Goal: Task Accomplishment & Management: Use online tool/utility

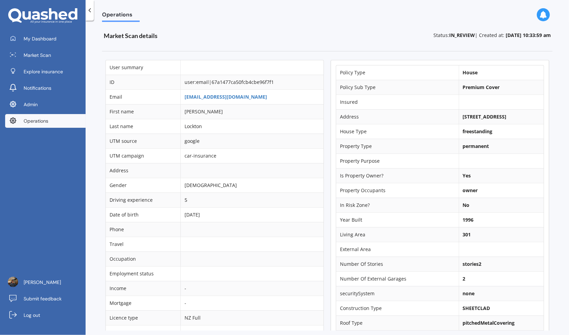
drag, startPoint x: 456, startPoint y: 114, endPoint x: 506, endPoint y: 116, distance: 50.7
click at [506, 116] on b "66 Anzac Valley Road, Waitākere, Auckland 0816" at bounding box center [485, 116] width 44 height 7
copy b "66 Anzac Valley Road,"
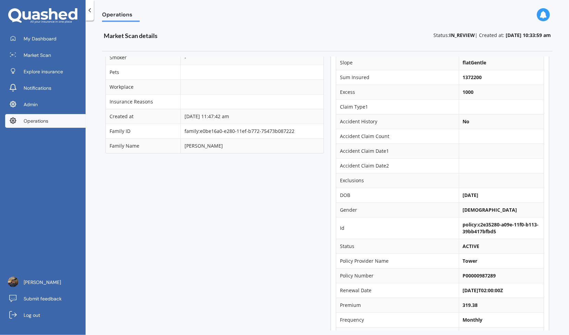
scroll to position [100, 0]
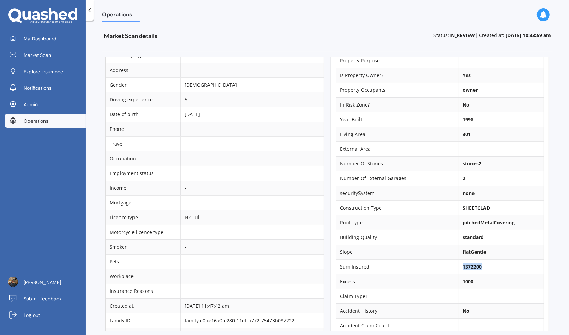
drag, startPoint x: 456, startPoint y: 269, endPoint x: 489, endPoint y: 269, distance: 33.2
click at [489, 269] on td "1372200" at bounding box center [500, 266] width 85 height 15
copy b "1372200"
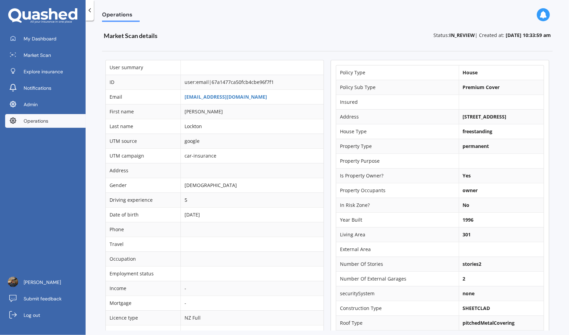
drag, startPoint x: 455, startPoint y: 117, endPoint x: 514, endPoint y: 117, distance: 58.9
click at [514, 117] on td "66 Anzac Valley Road, Waitākere, Auckland 0816" at bounding box center [500, 116] width 85 height 15
copy b "66 Anzac Valley Road,"
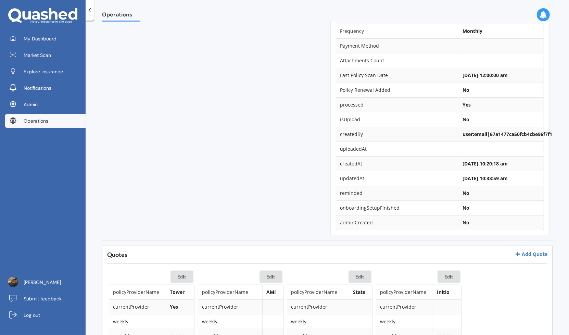
scroll to position [169, 0]
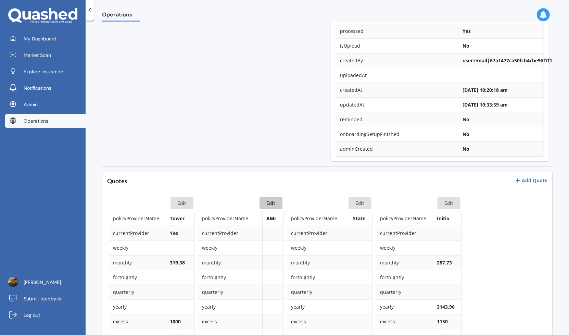
click at [265, 206] on button "Edit" at bounding box center [270, 203] width 23 height 12
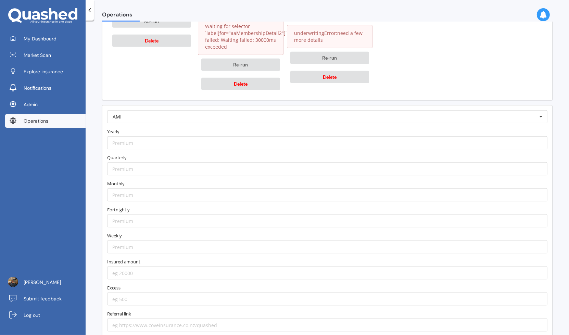
scroll to position [760, 0]
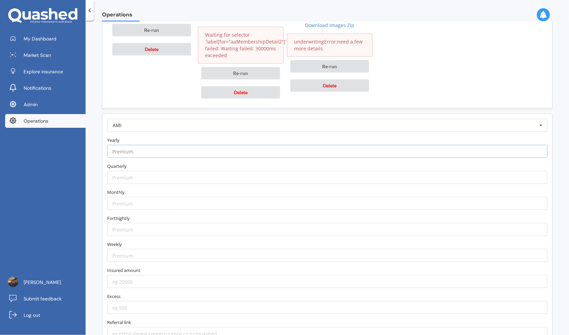
click at [205, 148] on input "number" at bounding box center [327, 151] width 440 height 13
paste input "2610.71"
type input "2610.71"
click at [204, 137] on label "Yearly" at bounding box center [327, 140] width 440 height 7
click at [153, 197] on input "number" at bounding box center [327, 203] width 440 height 13
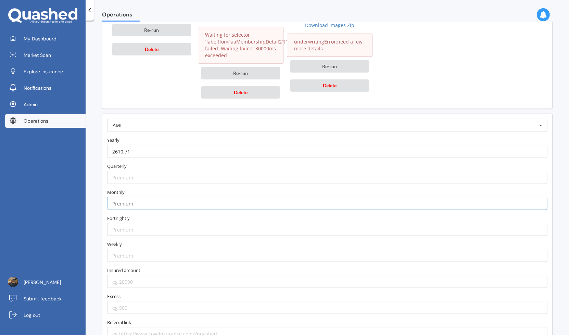
paste input "217.57"
type input "217.57"
click at [153, 189] on label "Monthly" at bounding box center [327, 192] width 440 height 7
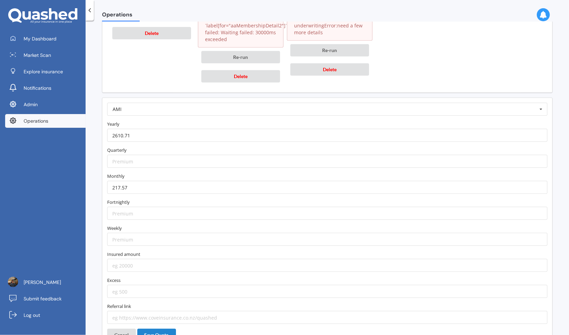
scroll to position [802, 0]
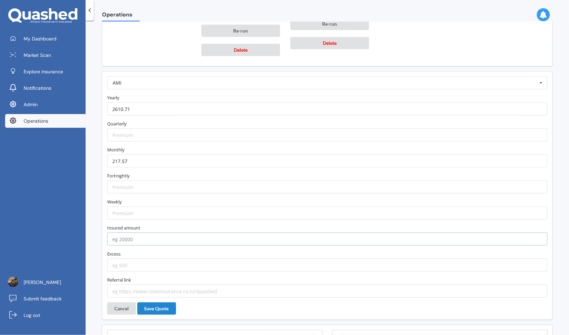
click at [142, 233] on input "number" at bounding box center [327, 238] width 440 height 13
paste input "1283003"
type input "1283003"
click at [137, 258] on input "number" at bounding box center [327, 264] width 440 height 13
type input "1000"
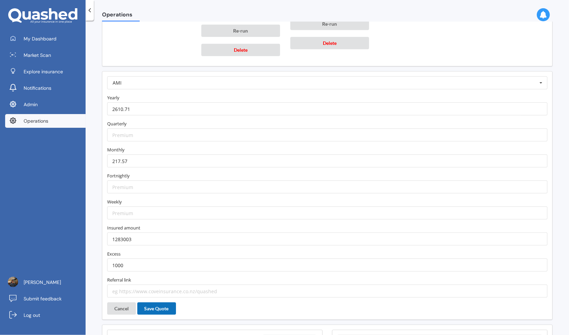
click at [163, 302] on button "Save Quote" at bounding box center [156, 308] width 39 height 12
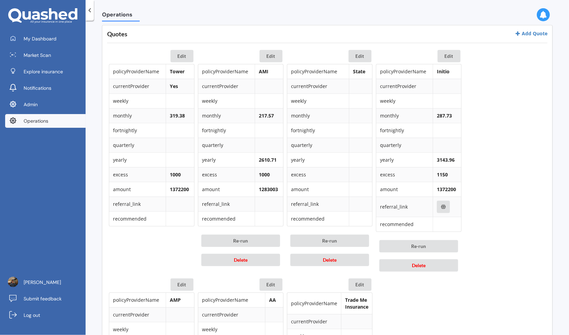
scroll to position [295, 0]
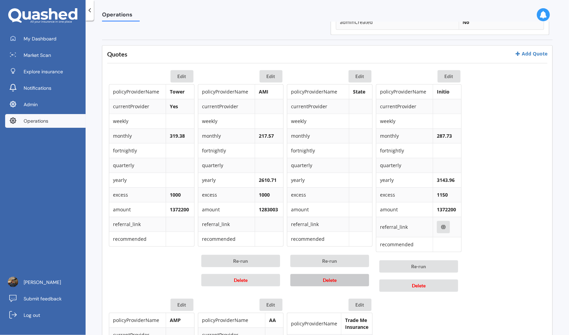
click at [331, 277] on span "Delete" at bounding box center [330, 280] width 14 height 6
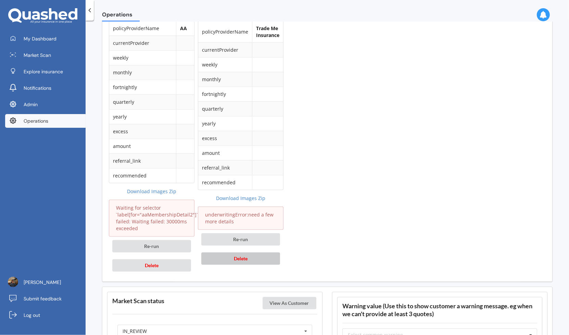
click at [273, 258] on button "Delete" at bounding box center [240, 258] width 79 height 12
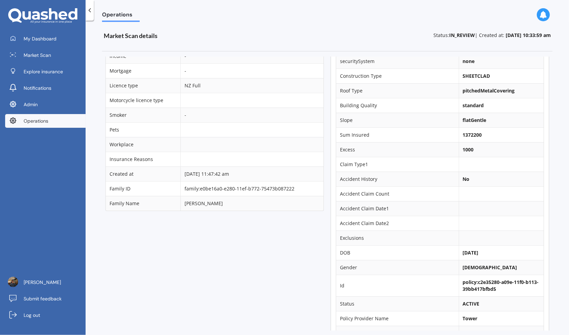
scroll to position [210, 0]
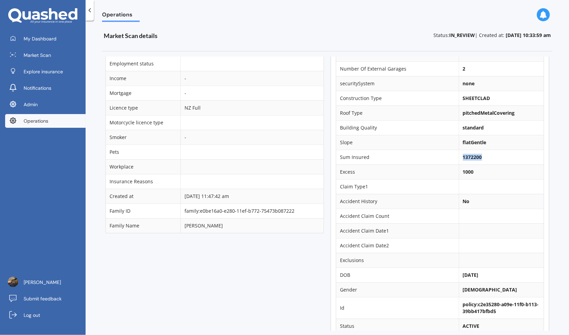
drag, startPoint x: 456, startPoint y: 161, endPoint x: 483, endPoint y: 161, distance: 26.3
click at [483, 161] on td "1372200" at bounding box center [500, 157] width 85 height 15
copy b "1372200"
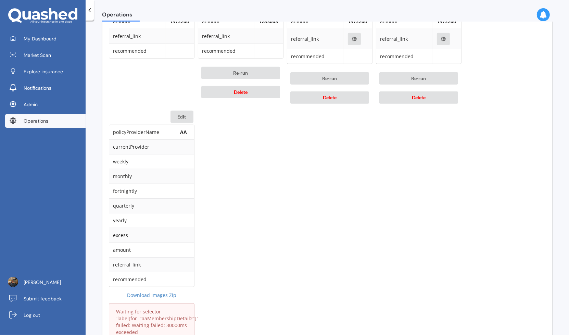
scroll to position [546, 0]
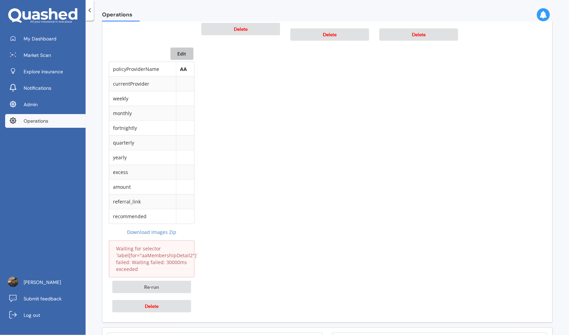
click at [186, 54] on button "Edit" at bounding box center [181, 54] width 23 height 12
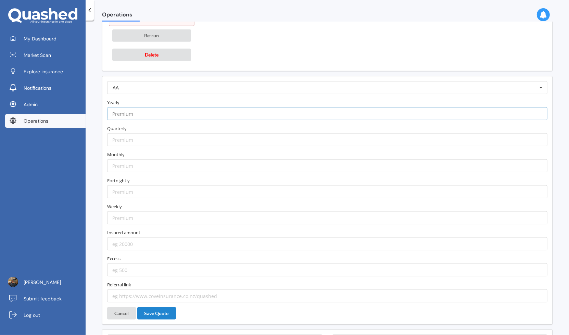
click at [167, 112] on input "number" at bounding box center [327, 113] width 440 height 13
type input "2382.52"
type input "214.84"
paste input "1372200"
type input "1372200"
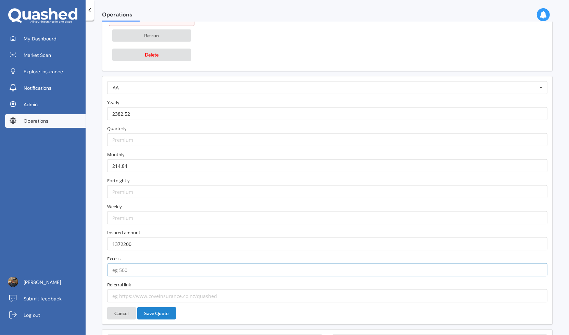
click at [149, 263] on input "number" at bounding box center [327, 269] width 440 height 13
type input "1000"
click at [158, 307] on button "Save Quote" at bounding box center [156, 313] width 39 height 12
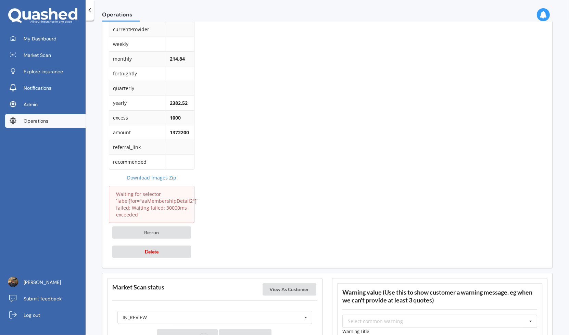
scroll to position [635, 0]
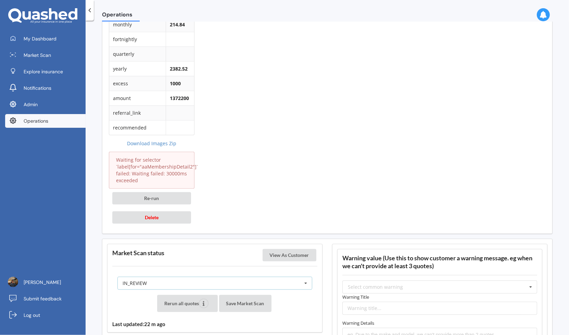
click at [251, 276] on div "IN_REVIEW READY PENDING VIEWED ABANDONED IN_REVIEW" at bounding box center [214, 282] width 195 height 13
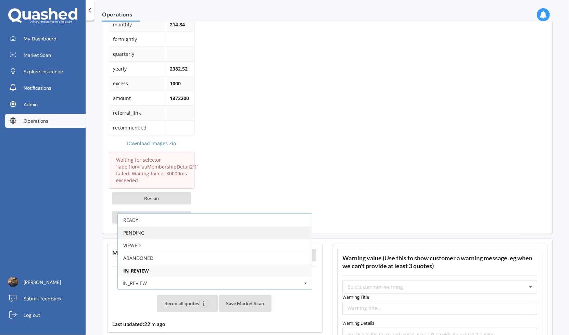
drag, startPoint x: 229, startPoint y: 234, endPoint x: 233, endPoint y: 225, distance: 8.9
click at [233, 225] on div "READY PENDING VIEWED ABANDONED IN_REVIEW" at bounding box center [214, 245] width 195 height 64
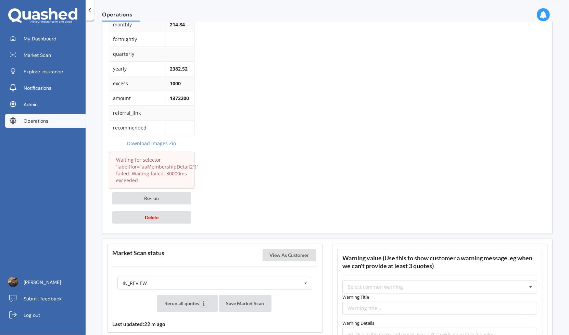
click at [217, 287] on div "IN_REVIEW READY PENDING VIEWED ABANDONED IN_REVIEW" at bounding box center [214, 282] width 205 height 23
click at [217, 280] on div "IN_REVIEW READY PENDING VIEWED ABANDONED IN_REVIEW" at bounding box center [214, 282] width 195 height 13
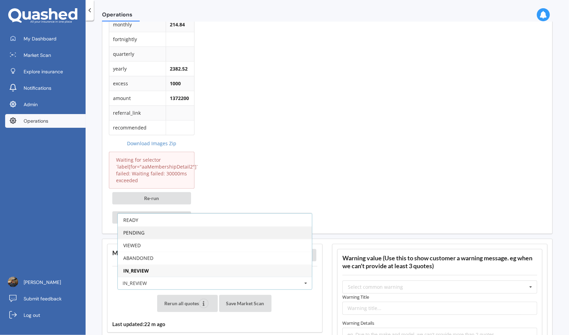
click at [218, 229] on div "PENDING" at bounding box center [215, 232] width 194 height 13
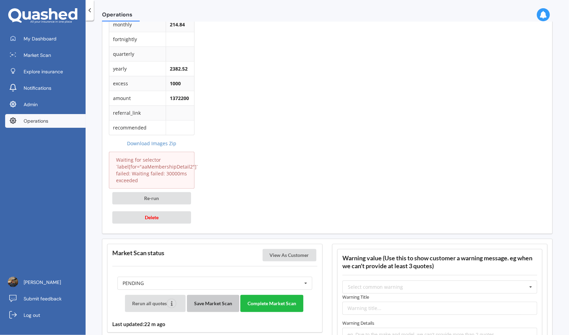
click at [221, 295] on button "Save Market Scan" at bounding box center [213, 303] width 52 height 17
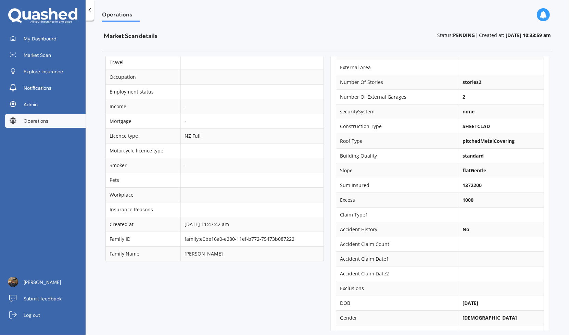
scroll to position [0, 0]
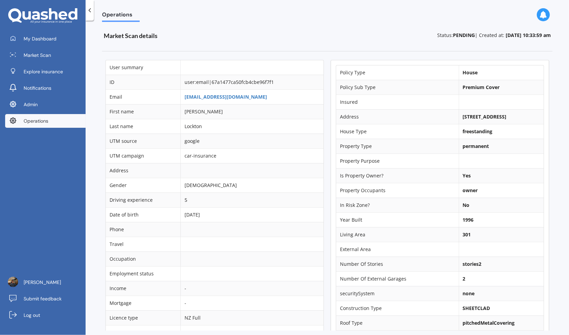
drag, startPoint x: 456, startPoint y: 116, endPoint x: 518, endPoint y: 116, distance: 62.6
click at [518, 116] on td "66 Anzac Valley Road, Waitākere, Auckland 0816" at bounding box center [500, 116] width 85 height 15
copy b "66 Anzac Valley Road,"
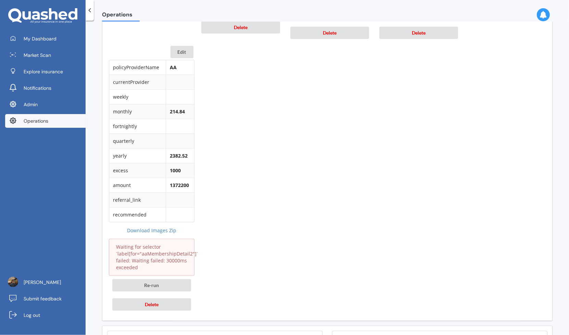
scroll to position [572, 0]
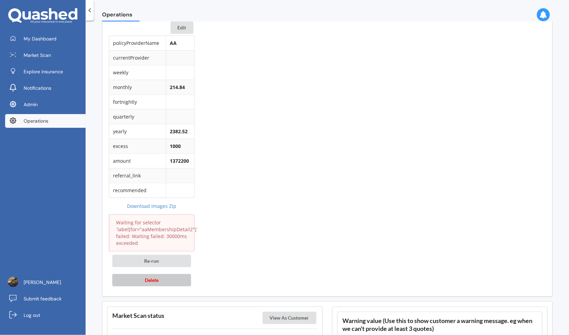
click at [175, 274] on button "Delete" at bounding box center [151, 280] width 79 height 12
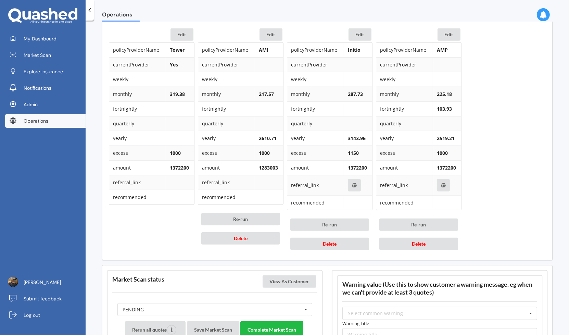
scroll to position [246, 0]
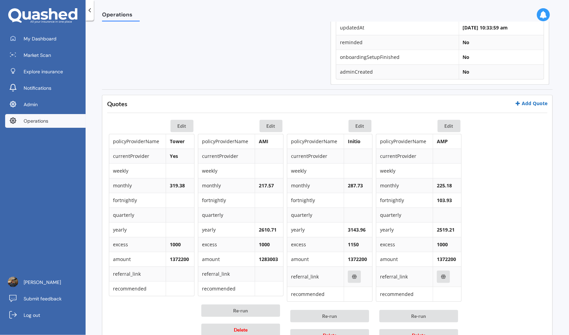
click at [517, 104] on link "Add Quote" at bounding box center [531, 103] width 33 height 7
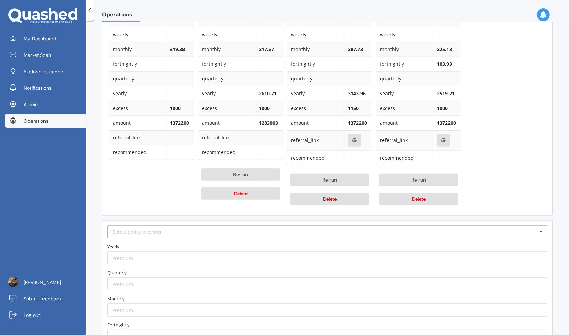
scroll to position [427, 0]
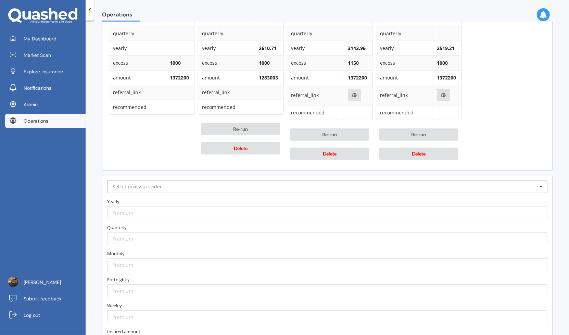
click at [204, 185] on input "text" at bounding box center [327, 186] width 439 height 12
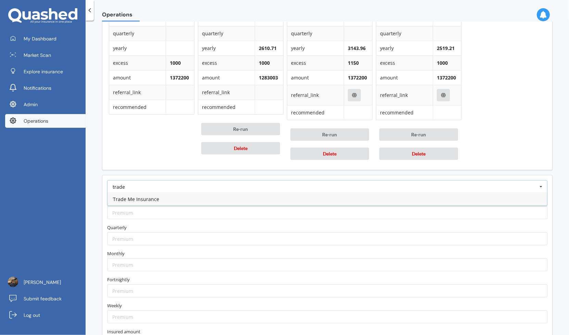
type input "trade"
click at [180, 196] on div "Trade Me Insurance" at bounding box center [326, 199] width 439 height 13
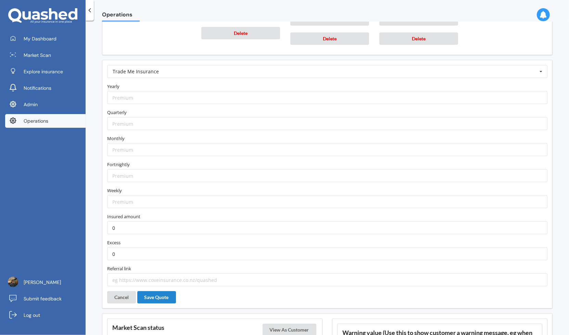
scroll to position [544, 0]
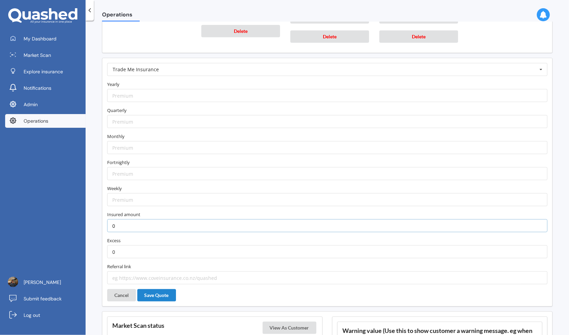
drag, startPoint x: 151, startPoint y: 219, endPoint x: 75, endPoint y: 219, distance: 75.6
click at [75, 219] on div "My Dashboard Market Scan Explore insurance Notifications Admin Operations Justi…" at bounding box center [284, 167] width 569 height 335
click at [163, 289] on button "Save Quote" at bounding box center [156, 295] width 39 height 12
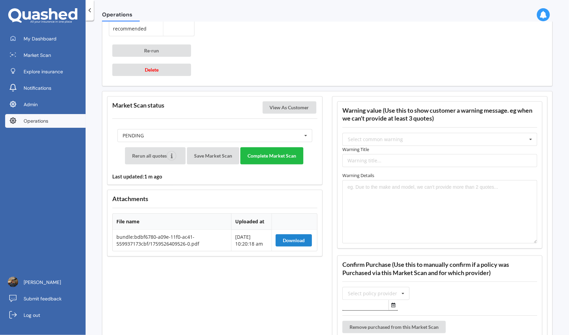
scroll to position [755, 0]
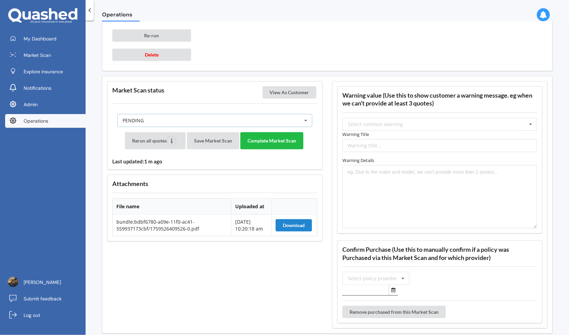
click at [278, 115] on div "PENDING READY PENDING VIEWED ABANDONED IN_REVIEW" at bounding box center [214, 120] width 195 height 13
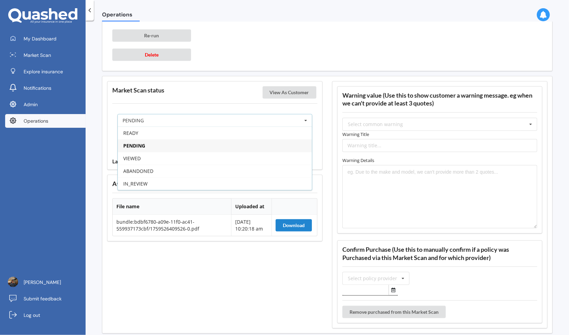
click at [221, 139] on div "PENDING" at bounding box center [215, 145] width 194 height 13
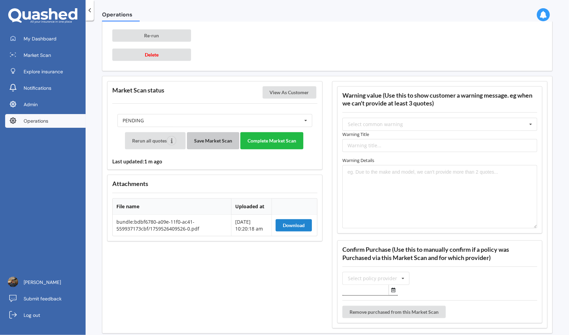
click at [220, 139] on button "Save Market Scan" at bounding box center [213, 140] width 52 height 17
click at [277, 86] on button "View As Customer" at bounding box center [289, 92] width 54 height 12
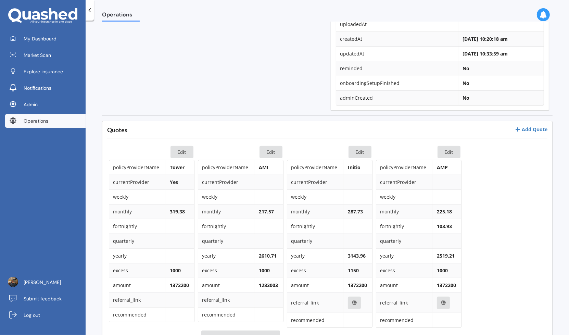
scroll to position [194, 0]
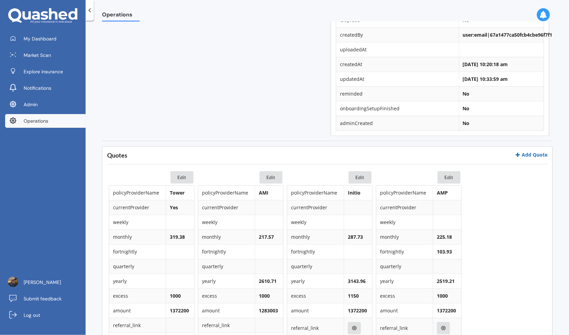
click at [542, 153] on link "Add Quote" at bounding box center [531, 154] width 33 height 7
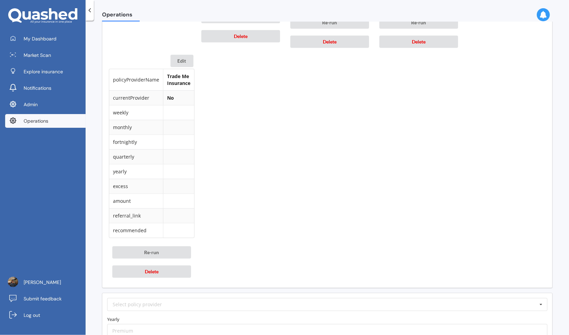
scroll to position [672, 0]
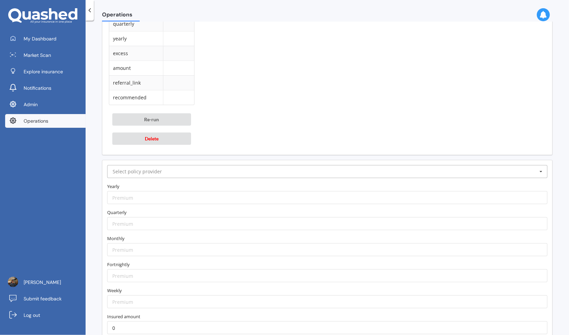
click at [253, 168] on input "text" at bounding box center [327, 171] width 439 height 12
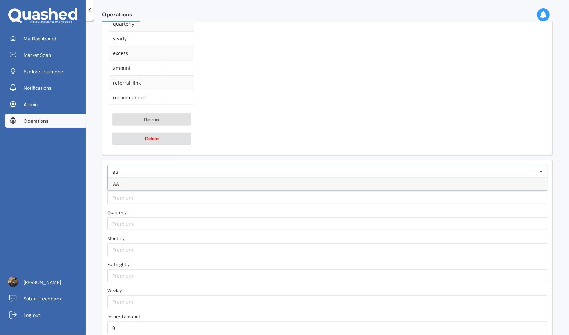
type input "aa"
click at [238, 180] on div "AA" at bounding box center [326, 184] width 439 height 13
click at [230, 191] on input "number" at bounding box center [327, 197] width 440 height 13
drag, startPoint x: 140, startPoint y: 315, endPoint x: 151, endPoint y: 320, distance: 12.1
click at [151, 321] on input "0" at bounding box center [327, 327] width 440 height 13
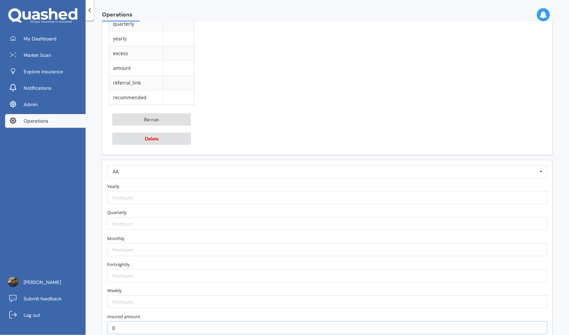
paste input "137220"
type input "1372200"
click at [153, 313] on label "Insured amount" at bounding box center [327, 316] width 440 height 7
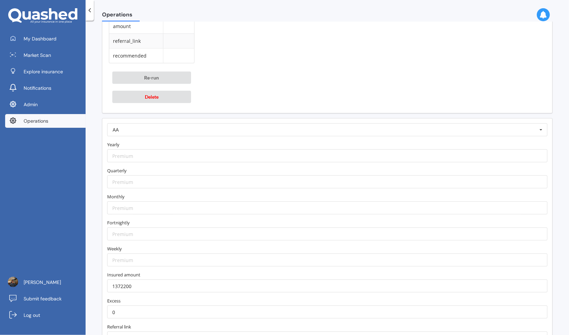
scroll to position [740, 0]
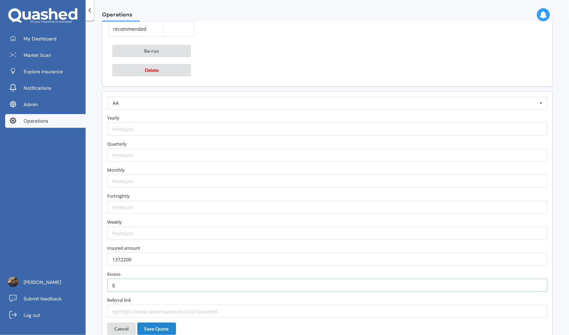
drag, startPoint x: 156, startPoint y: 278, endPoint x: 108, endPoint y: 278, distance: 48.2
click at [108, 279] on input "0" at bounding box center [327, 285] width 440 height 13
type input "1000"
click at [195, 114] on label "Yearly" at bounding box center [327, 117] width 440 height 7
click at [180, 177] on input "number" at bounding box center [327, 181] width 440 height 13
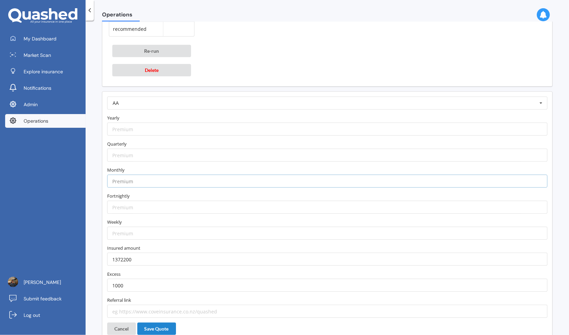
paste input "214.84"
type input "214.84"
click at [180, 159] on form "AA AA AIA AMI AMP ANZ ASB Accuro Aioi Nissay Dowa Allianz Partners Ando Asteron…" at bounding box center [327, 206] width 440 height 221
click at [180, 122] on input "number" at bounding box center [327, 128] width 440 height 13
type input "2382.52"
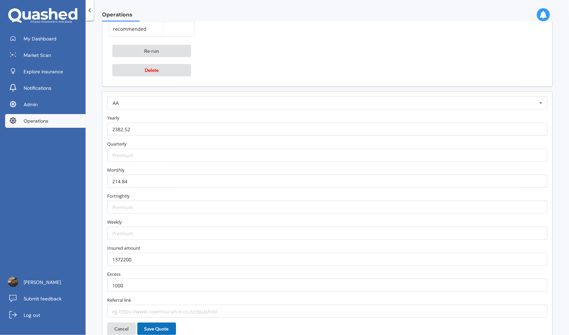
click at [166, 323] on button "Save Quote" at bounding box center [156, 328] width 39 height 12
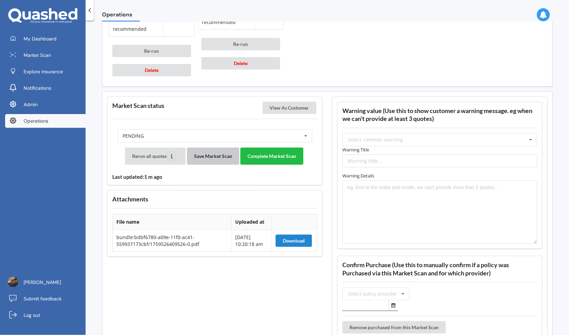
click at [220, 155] on button "Save Market Scan" at bounding box center [213, 155] width 52 height 17
click at [294, 105] on button "View As Customer" at bounding box center [289, 108] width 54 height 12
click at [207, 147] on button "Save Market Scan" at bounding box center [213, 155] width 52 height 17
click at [278, 151] on button "Complete Market Scan" at bounding box center [271, 155] width 63 height 17
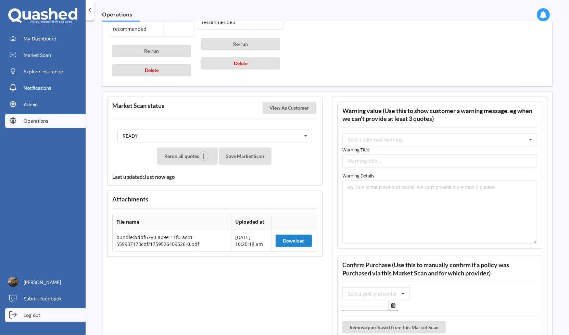
click at [42, 316] on link "Log out" at bounding box center [45, 315] width 80 height 14
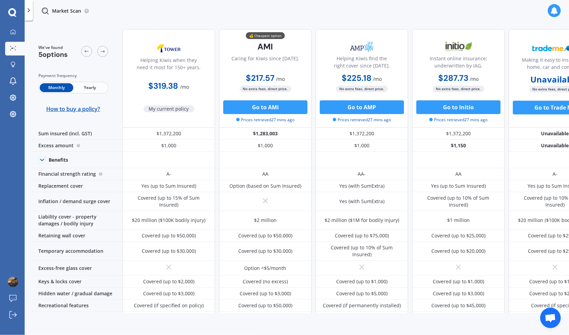
click at [99, 87] on span "Yearly" at bounding box center [90, 87] width 34 height 9
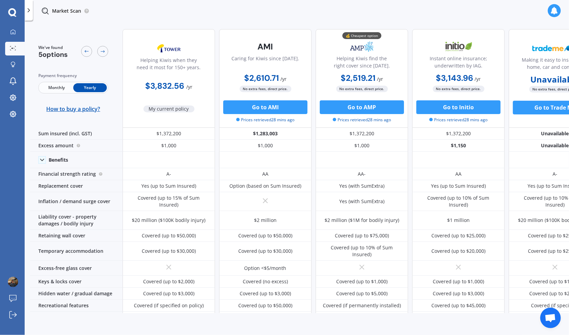
click at [65, 88] on span "Monthly" at bounding box center [57, 87] width 34 height 9
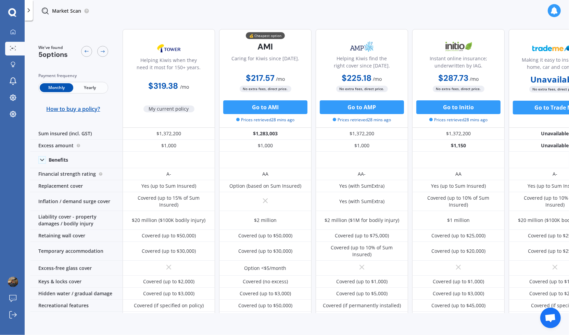
click at [83, 86] on span "Yearly" at bounding box center [90, 87] width 34 height 9
